Goal: Navigation & Orientation: Find specific page/section

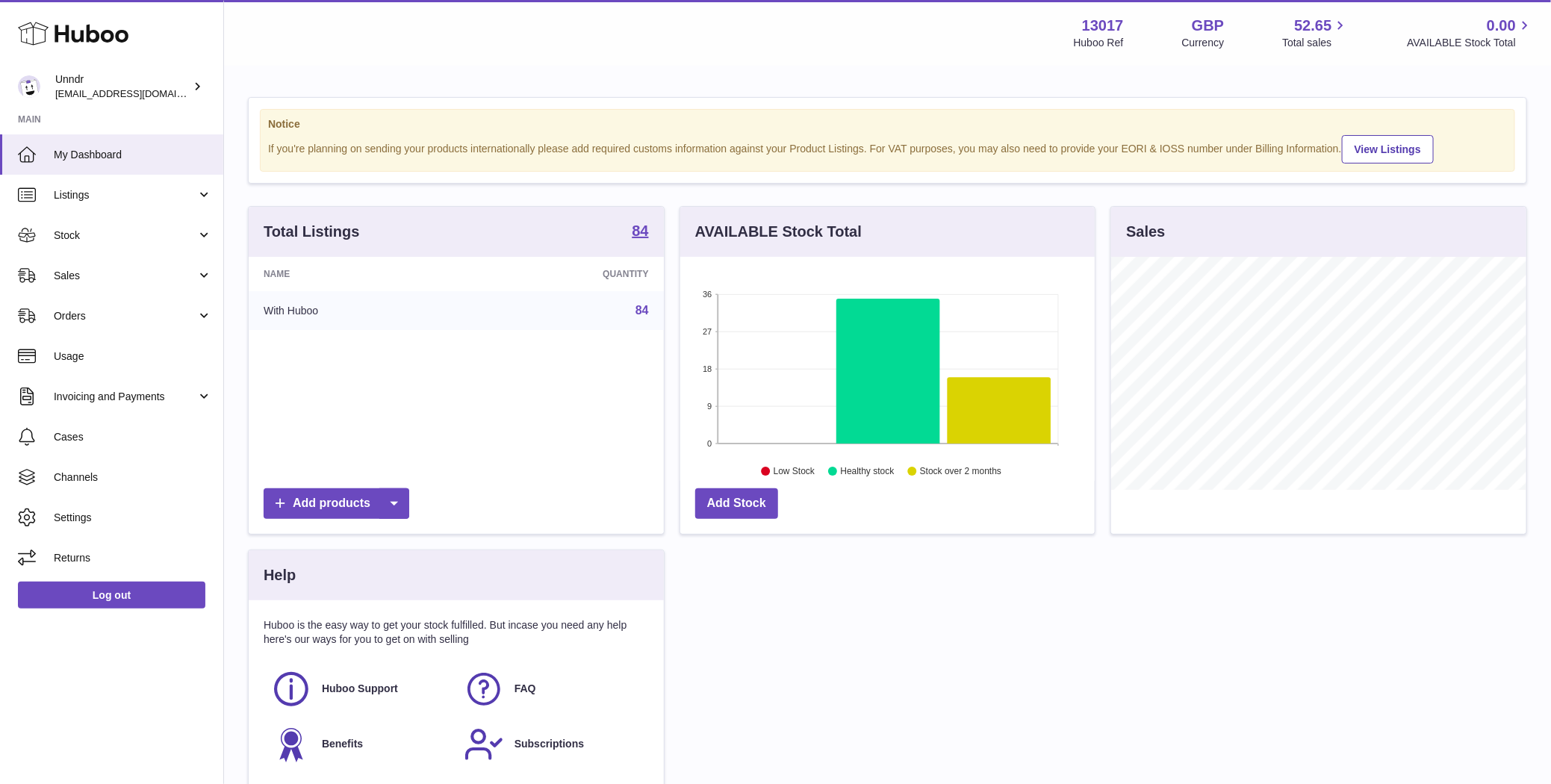
scroll to position [233, 416]
click at [129, 279] on span "Sales" at bounding box center [125, 276] width 143 height 14
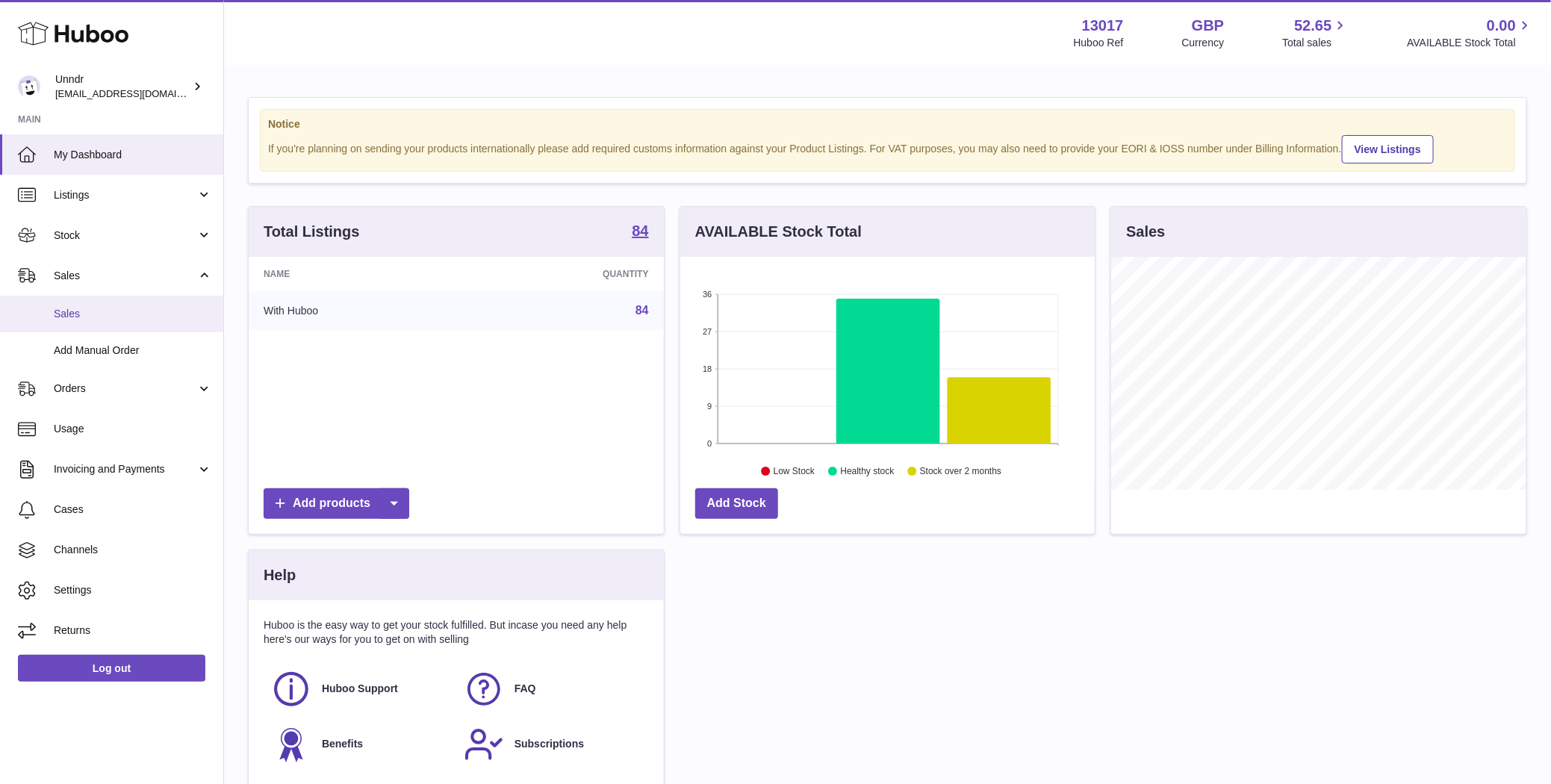
click at [115, 308] on span "Sales" at bounding box center [133, 314] width 158 height 14
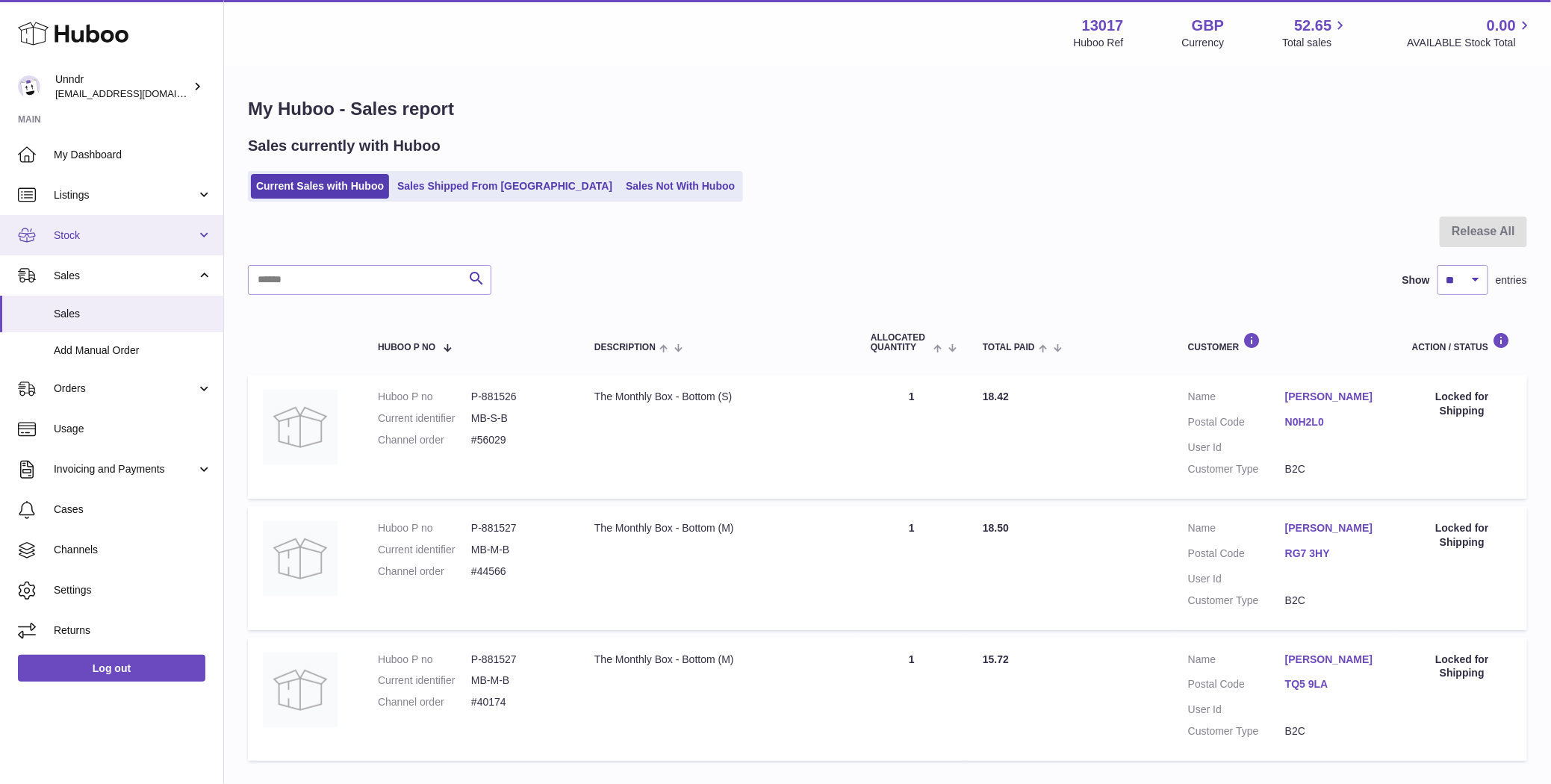
click at [143, 243] on link "Stock" at bounding box center [111, 234] width 223 height 40
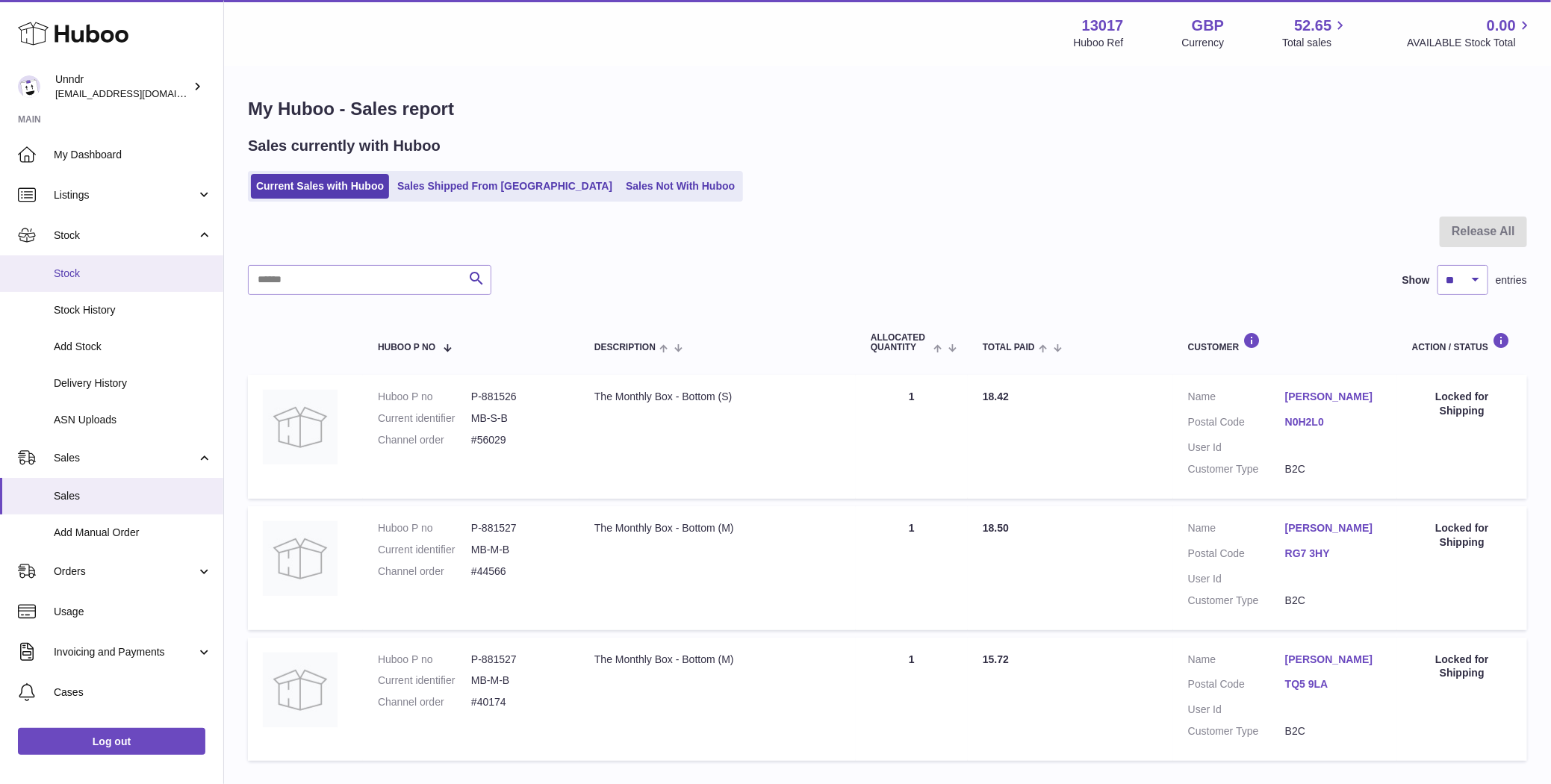
click at [133, 270] on span "Stock" at bounding box center [133, 274] width 158 height 14
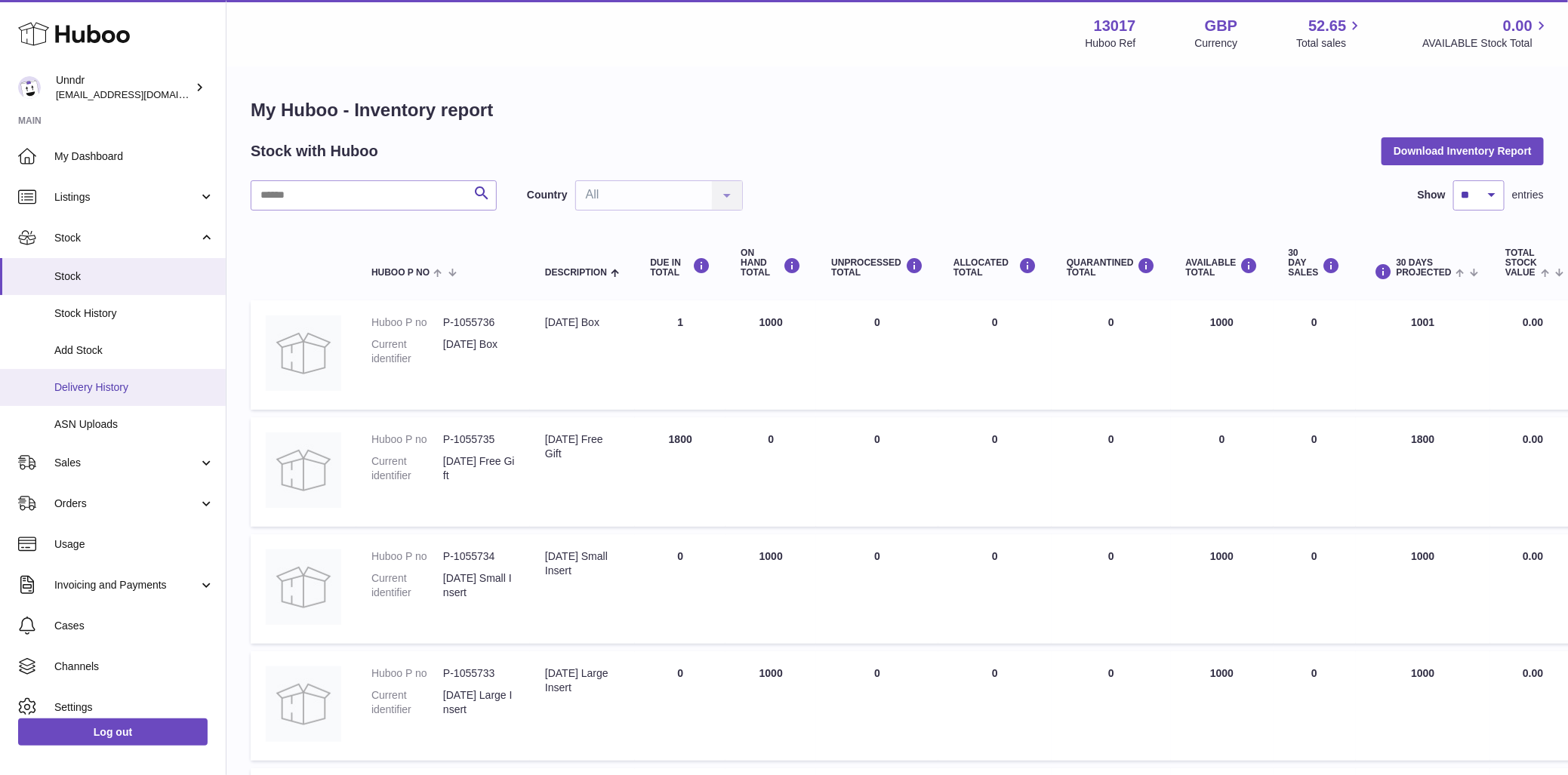
click at [90, 372] on link "Delivery History" at bounding box center [113, 388] width 226 height 37
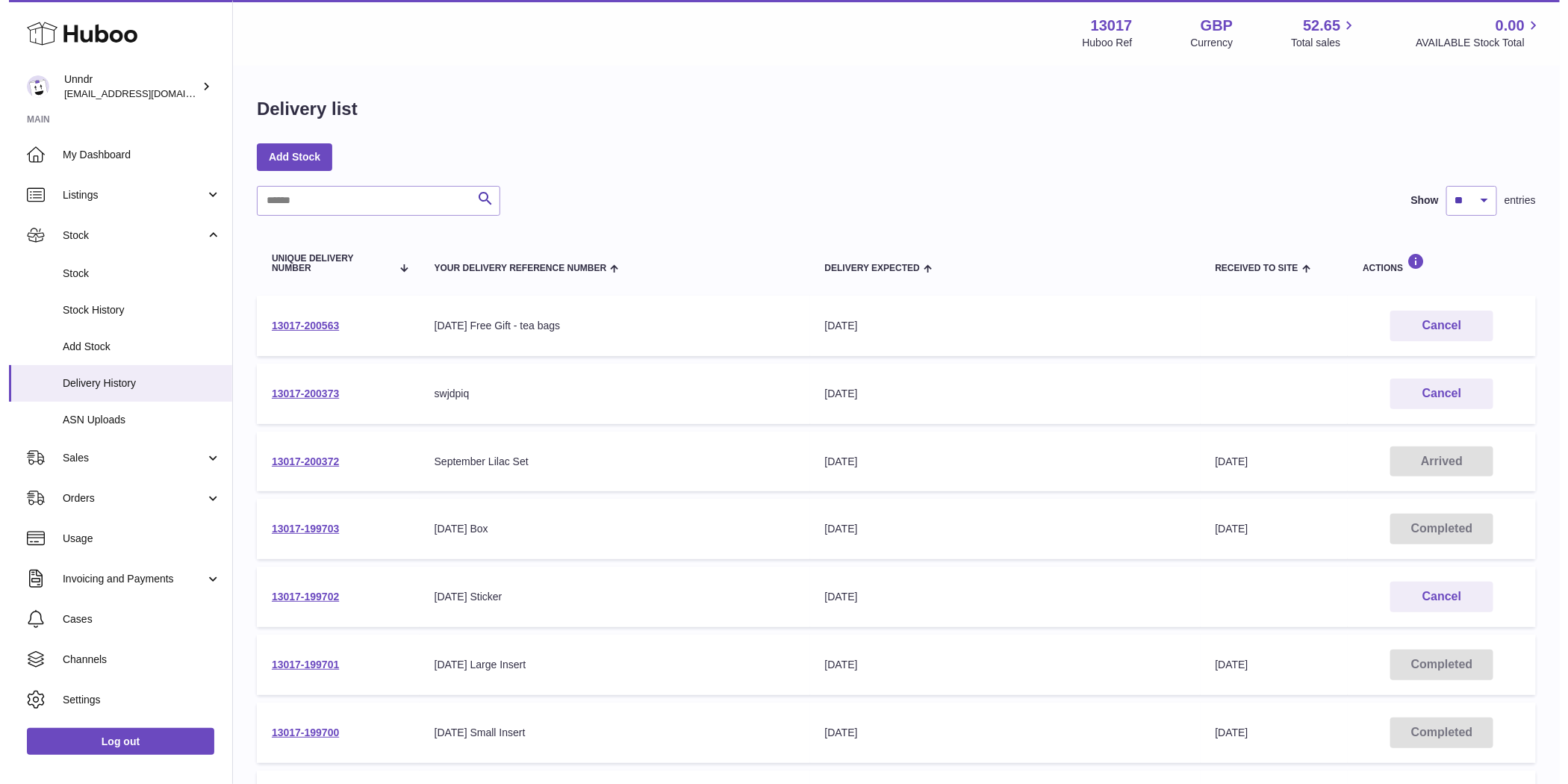
scroll to position [343, 0]
